Goal: Task Accomplishment & Management: Manage account settings

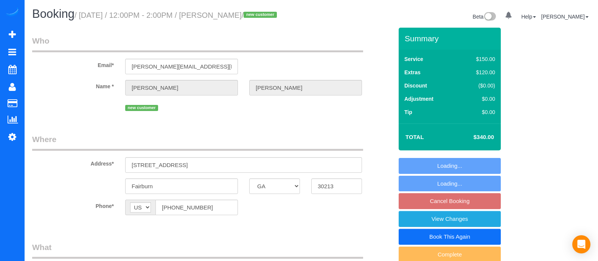
select select "GA"
select select "number:3"
select select "number:6"
select select "object:662"
select select "3"
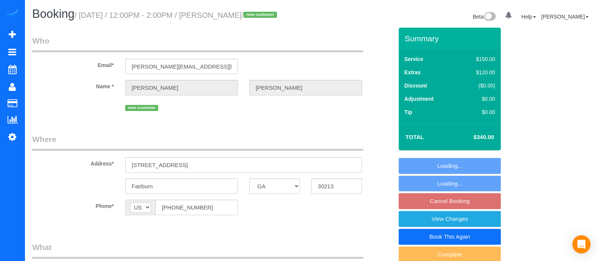
select select "string:fspay-bcf38068-d160-4019-b74c-6a5093be5a6a"
select select "spot3"
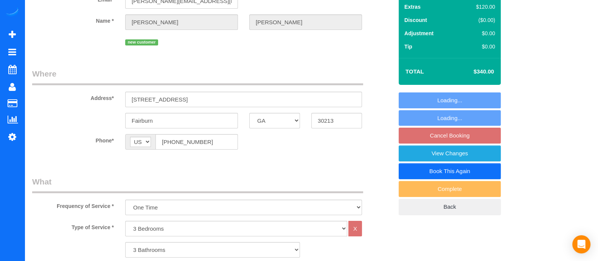
select select "object:761"
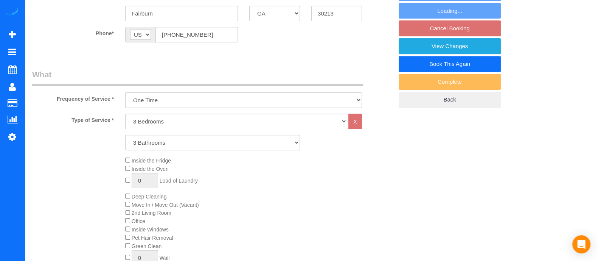
select select "3"
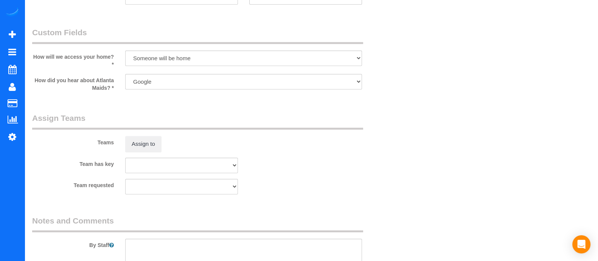
scroll to position [692, 0]
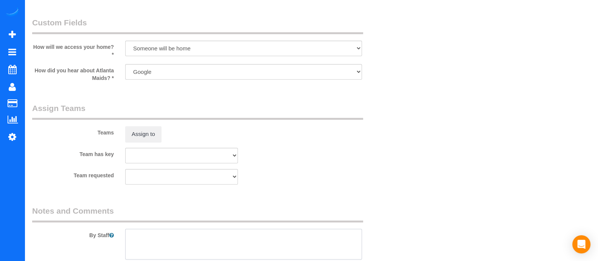
click at [233, 238] on textarea at bounding box center [243, 243] width 237 height 31
type textarea "I"
type textarea "please if we can include the small Laundry room"
click at [133, 132] on button "Assign to" at bounding box center [143, 134] width 36 height 16
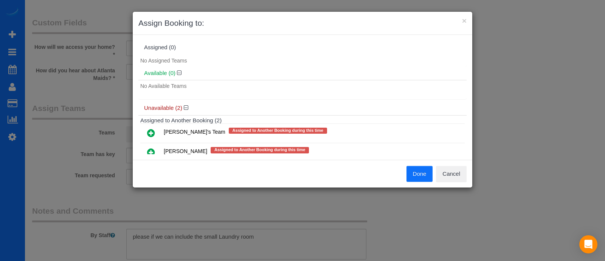
click at [151, 130] on icon at bounding box center [151, 132] width 8 height 9
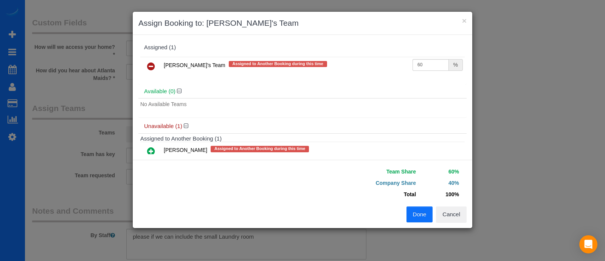
click at [421, 214] on button "Done" at bounding box center [420, 214] width 26 height 16
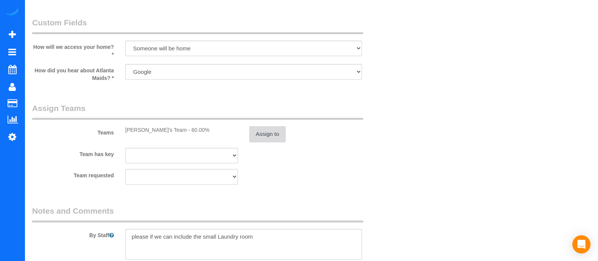
scroll to position [586, 0]
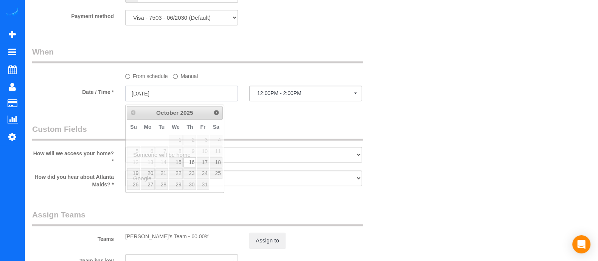
click at [179, 93] on input "[DATE]" at bounding box center [181, 93] width 113 height 16
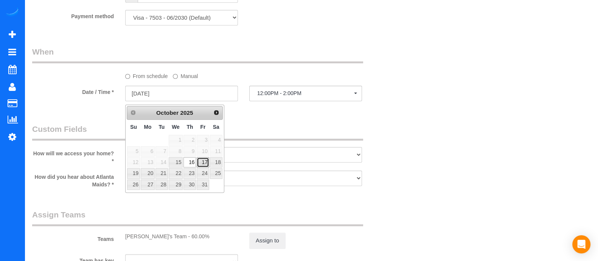
click at [202, 160] on link "17" at bounding box center [203, 162] width 12 height 10
type input "[DATE]"
select select "spot5"
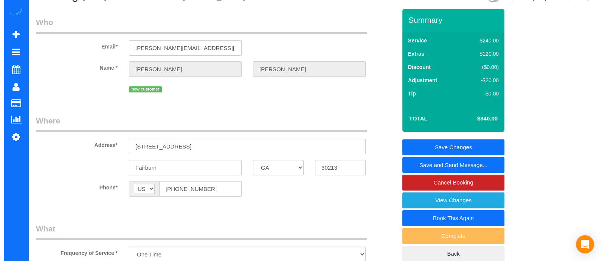
scroll to position [0, 0]
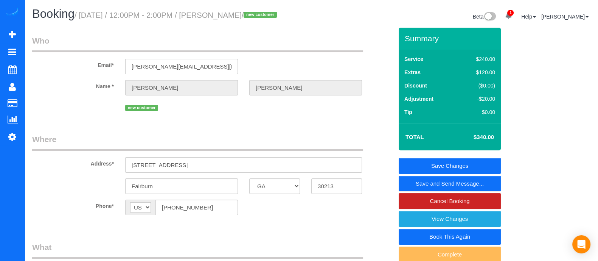
click at [471, 186] on link "Save and Send Message..." at bounding box center [450, 183] width 102 height 16
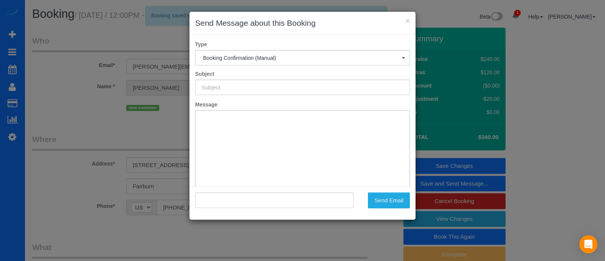
type input "Booking Confirmed!"
type input ""[PERSON_NAME]" <[PERSON_NAME][EMAIL_ADDRESS][PERSON_NAME][DOMAIN_NAME]>"
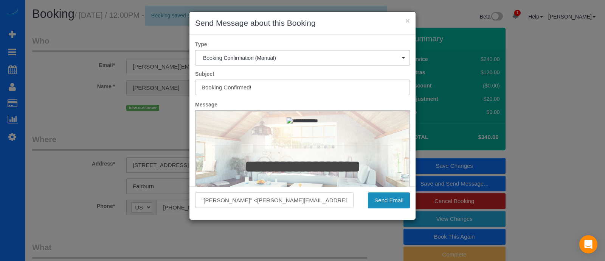
click at [388, 197] on button "Send Email" at bounding box center [389, 200] width 42 height 16
